Goal: Use online tool/utility: Utilize a website feature to perform a specific function

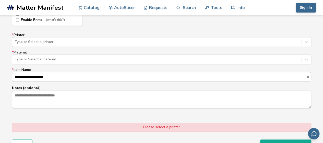
scroll to position [317, 0]
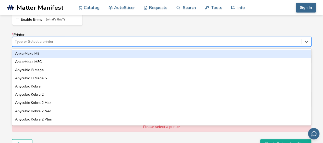
click at [139, 42] on div at bounding box center [157, 41] width 284 height 5
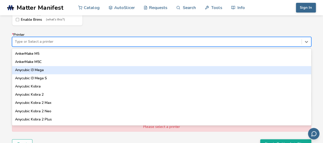
click at [82, 69] on div "Anycubic I3 Mega" at bounding box center [161, 70] width 299 height 8
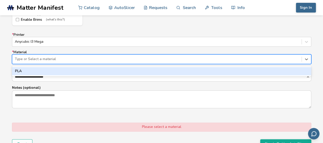
click at [87, 59] on div at bounding box center [157, 58] width 284 height 5
click at [79, 70] on div "PLA" at bounding box center [161, 71] width 299 height 8
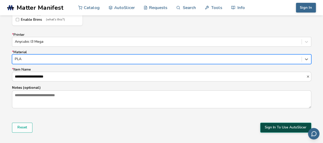
click at [268, 128] on button "Sign In To Use AutoSlicer" at bounding box center [285, 127] width 51 height 10
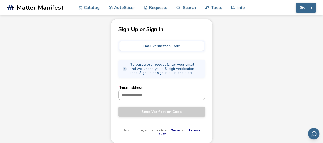
scroll to position [22, 0]
click at [183, 98] on input "* Email address" at bounding box center [162, 93] width 86 height 9
type input "**********"
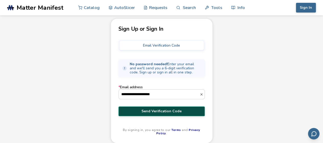
click at [175, 112] on span "Send Verification Code" at bounding box center [161, 111] width 79 height 4
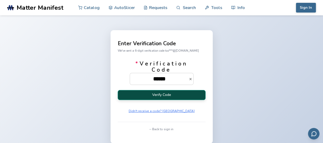
type input "******"
click at [177, 96] on button "Verify Code" at bounding box center [162, 95] width 88 height 10
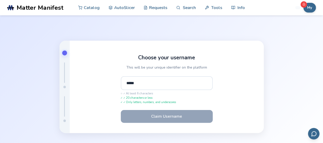
click at [183, 81] on input "*****" at bounding box center [167, 83] width 92 height 14
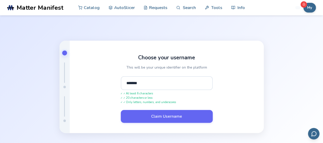
type input "*******"
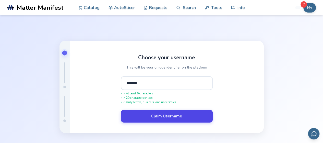
click at [177, 118] on button "Claim Username" at bounding box center [167, 116] width 92 height 13
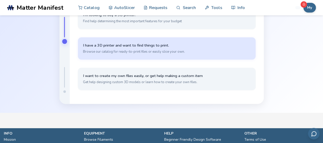
scroll to position [29, 0]
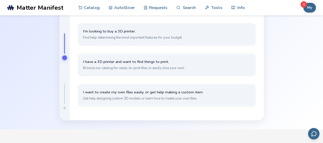
click at [63, 107] on div at bounding box center [65, 108] width 4 height 4
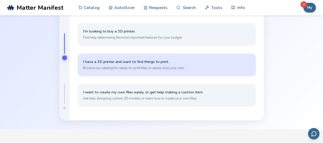
click at [170, 66] on span "Browse our catalog for ready-to-print files or easily slice your own." at bounding box center [166, 68] width 167 height 5
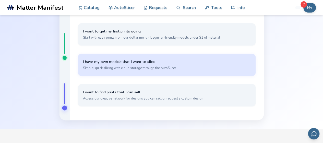
click at [200, 67] on span "Simple, quick slicing with cloud storage through the AutoSlicer" at bounding box center [166, 68] width 167 height 5
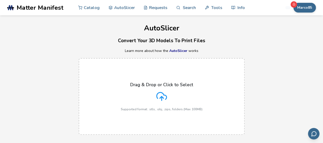
click at [163, 95] on icon at bounding box center [161, 96] width 11 height 11
click at [0, 0] on input "Drag & Drop or Click to Select Supported format: .stls, .obj, .zips, folders (M…" at bounding box center [0, 0] width 0 height 0
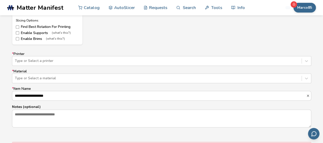
scroll to position [301, 0]
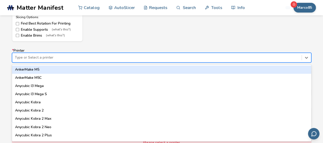
click at [217, 57] on div at bounding box center [157, 57] width 284 height 5
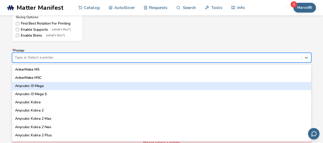
click at [145, 89] on div "Anycubic I3 Mega" at bounding box center [161, 86] width 299 height 8
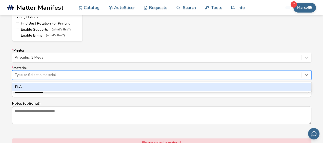
click at [143, 75] on div at bounding box center [157, 74] width 284 height 5
click at [131, 87] on div "PLA" at bounding box center [161, 87] width 299 height 8
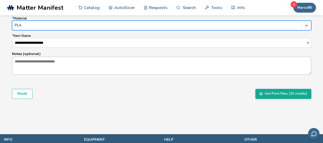
scroll to position [357, 0]
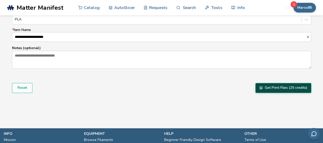
click at [279, 87] on button "Get Print Files (25 credits)" at bounding box center [283, 88] width 56 height 10
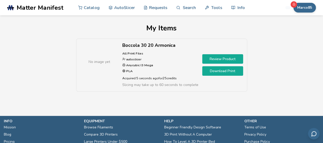
click at [227, 72] on link "Download Print" at bounding box center [222, 70] width 41 height 9
